Goal: Information Seeking & Learning: Check status

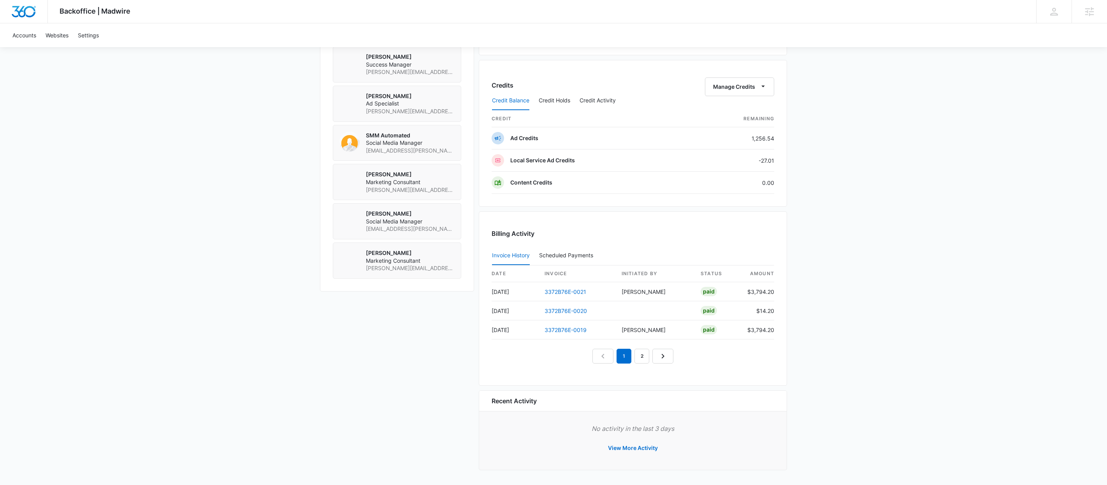
scroll to position [569, 0]
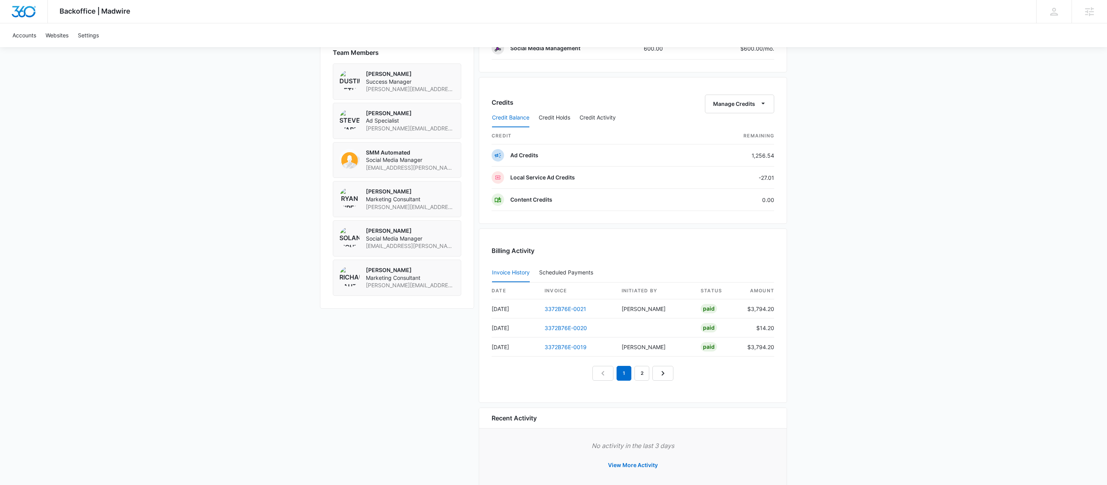
click at [745, 112] on div "Credit Balance Credit Holds Credit Activity" at bounding box center [633, 117] width 283 height 19
click at [761, 111] on div "Credit Balance Credit Holds Credit Activity" at bounding box center [633, 117] width 283 height 19
click at [764, 105] on icon "button" at bounding box center [763, 103] width 8 height 8
click at [750, 127] on button "Transfer Credits" at bounding box center [740, 133] width 69 height 12
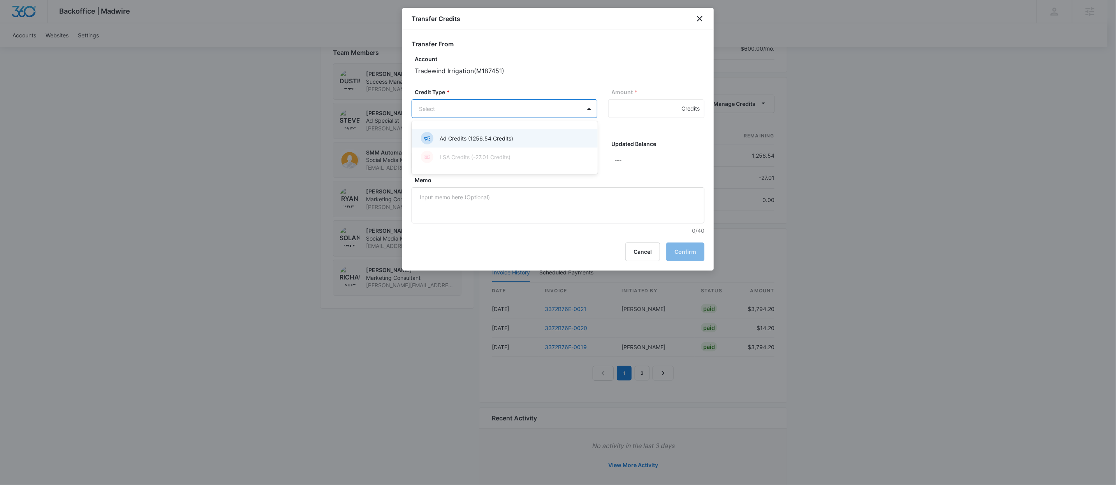
click at [532, 136] on div "Ad Credits (1256.54 Credits)" at bounding box center [503, 138] width 165 height 12
click at [672, 99] on input "Amount *" at bounding box center [656, 108] width 96 height 19
type input "275"
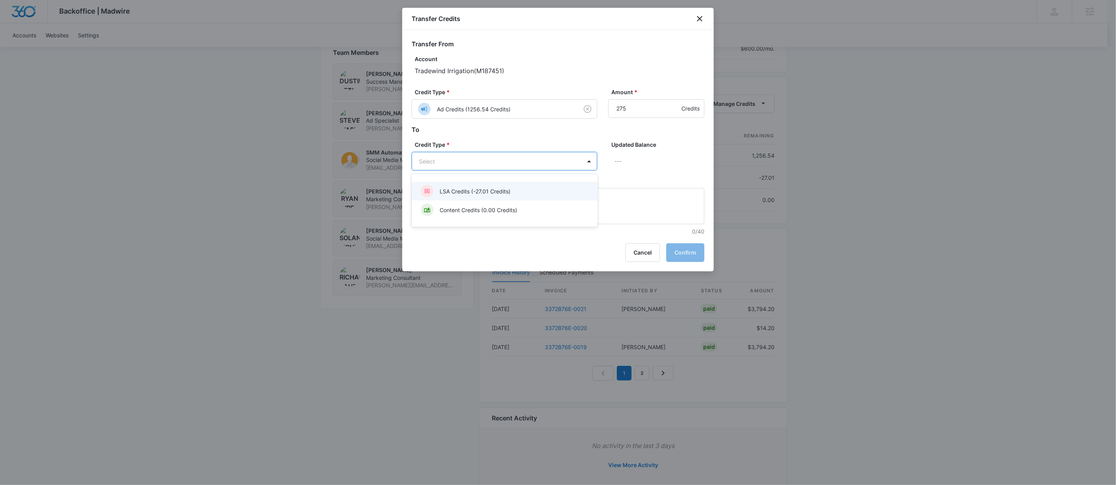
click at [546, 183] on div "LSA Credits (-27.01 Credits)" at bounding box center [505, 191] width 186 height 19
click at [683, 251] on button "Confirm" at bounding box center [685, 253] width 38 height 19
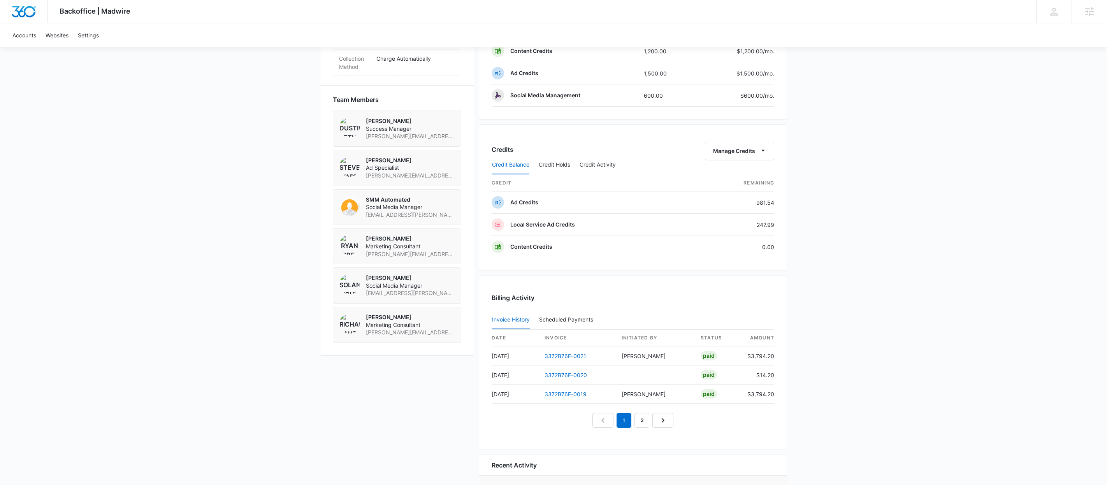
scroll to position [592, 0]
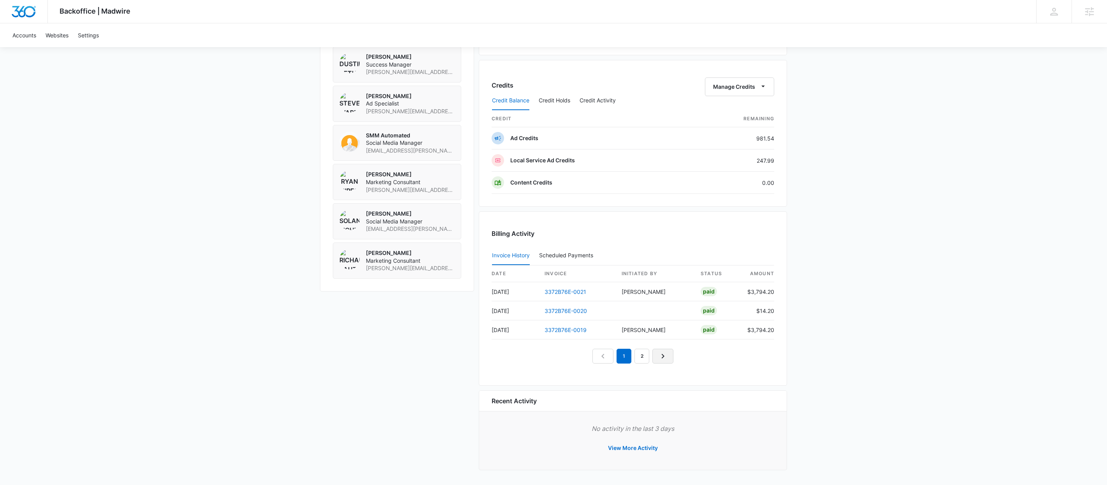
click at [663, 358] on icon "Next Page" at bounding box center [662, 356] width 9 height 9
click at [663, 358] on link "Next Page" at bounding box center [672, 356] width 21 height 15
click at [663, 358] on link "4" at bounding box center [660, 356] width 15 height 15
click at [573, 290] on link "3372B76E-0012" at bounding box center [566, 292] width 42 height 7
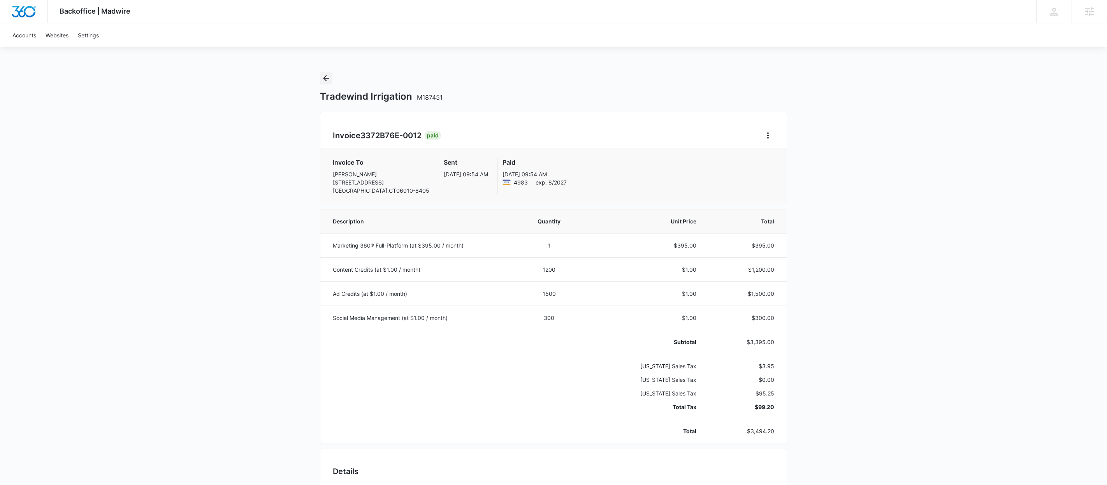
click at [325, 77] on icon "Back" at bounding box center [326, 78] width 9 height 9
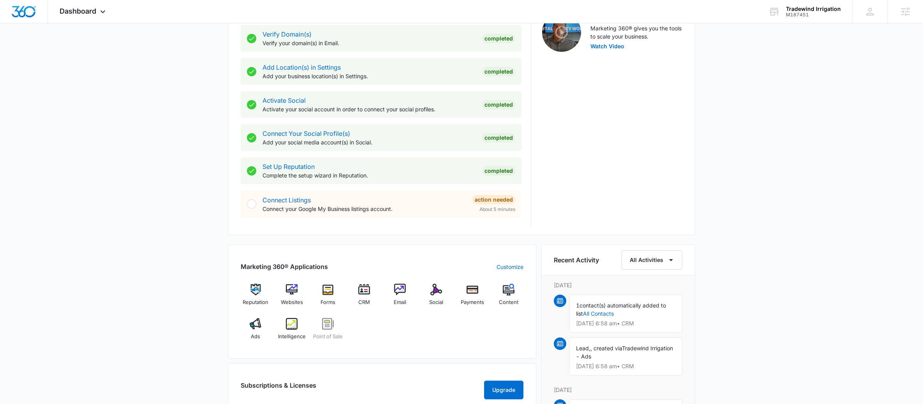
scroll to position [373, 0]
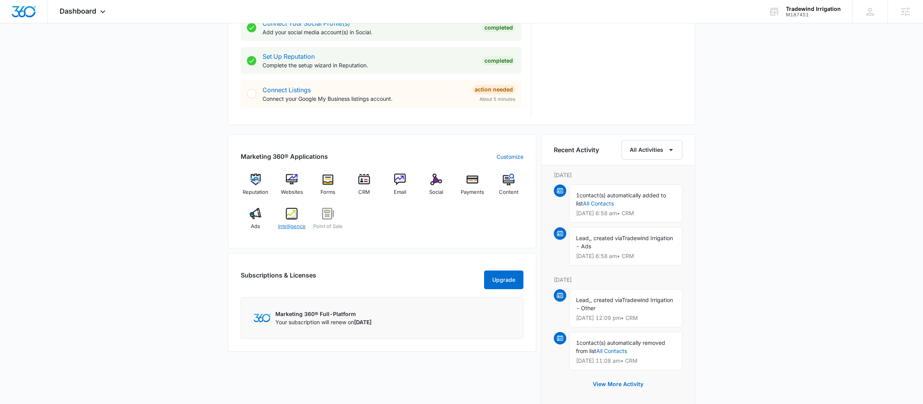
click at [289, 219] on img at bounding box center [292, 214] width 12 height 12
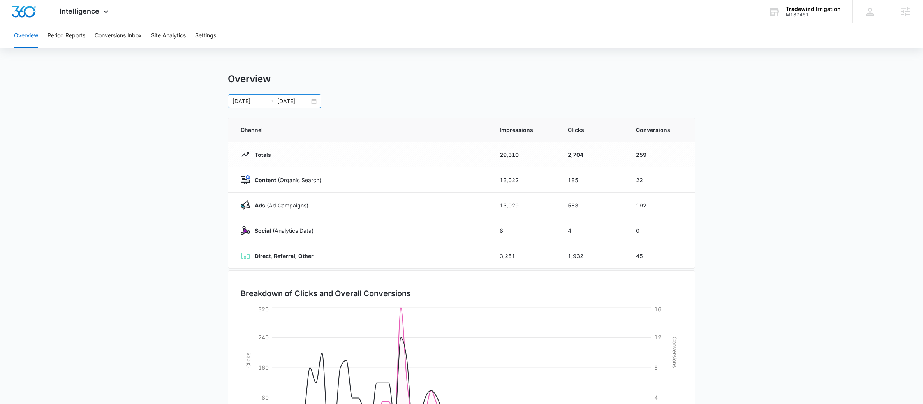
click at [264, 97] on input "[DATE]" at bounding box center [248, 101] width 32 height 9
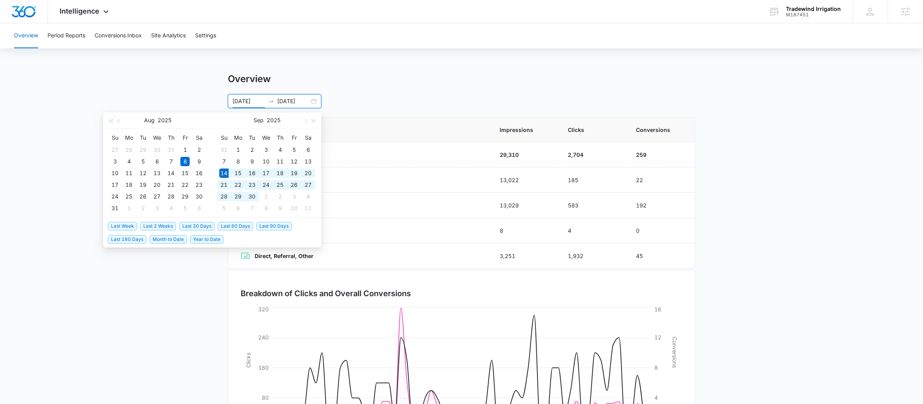
click at [184, 225] on span "Last 30 Days" at bounding box center [196, 226] width 35 height 9
type input "[DATE]"
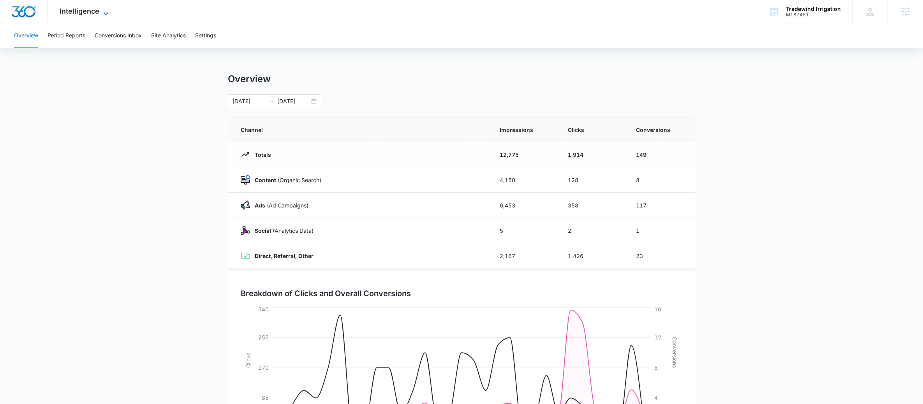
click at [104, 11] on icon at bounding box center [105, 13] width 9 height 9
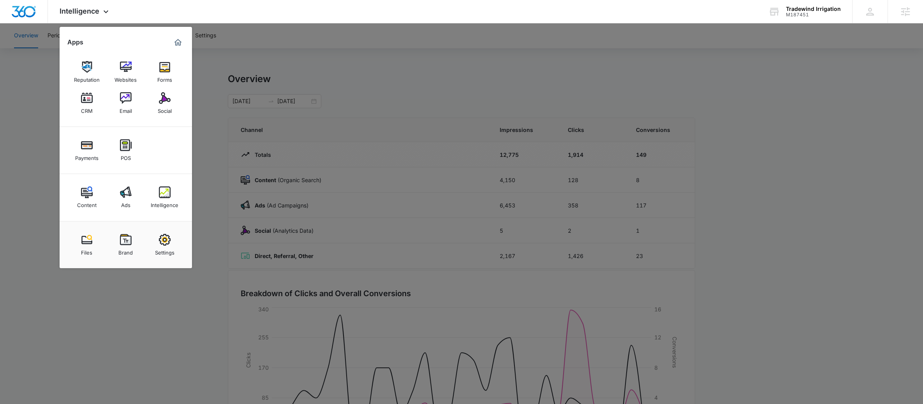
drag, startPoint x: 125, startPoint y: 100, endPoint x: 149, endPoint y: 84, distance: 28.8
click at [126, 100] on img at bounding box center [126, 98] width 12 height 12
